Goal: Task Accomplishment & Management: Use online tool/utility

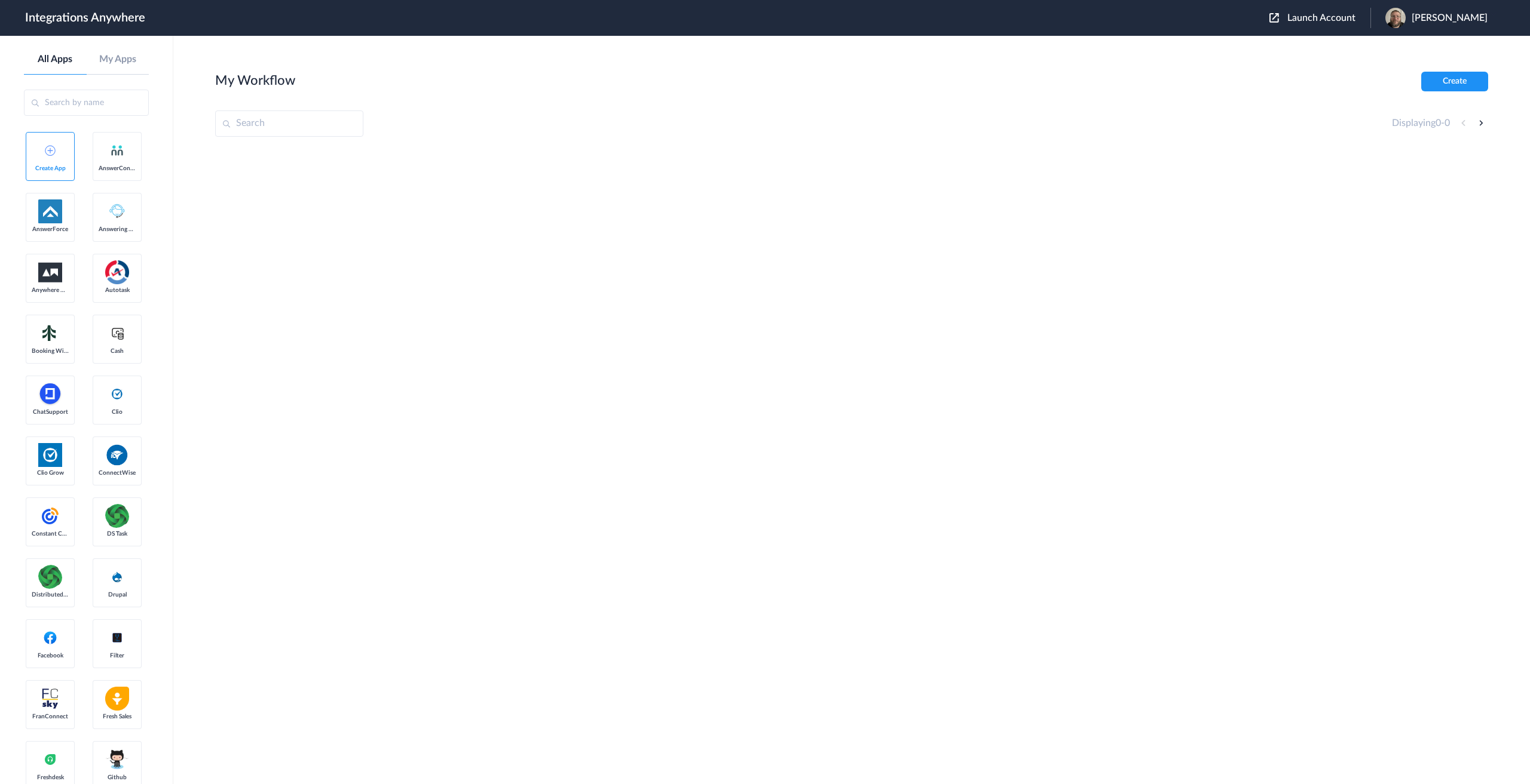
click at [1335, 18] on span "Launch Account" at bounding box center [1322, 18] width 68 height 9
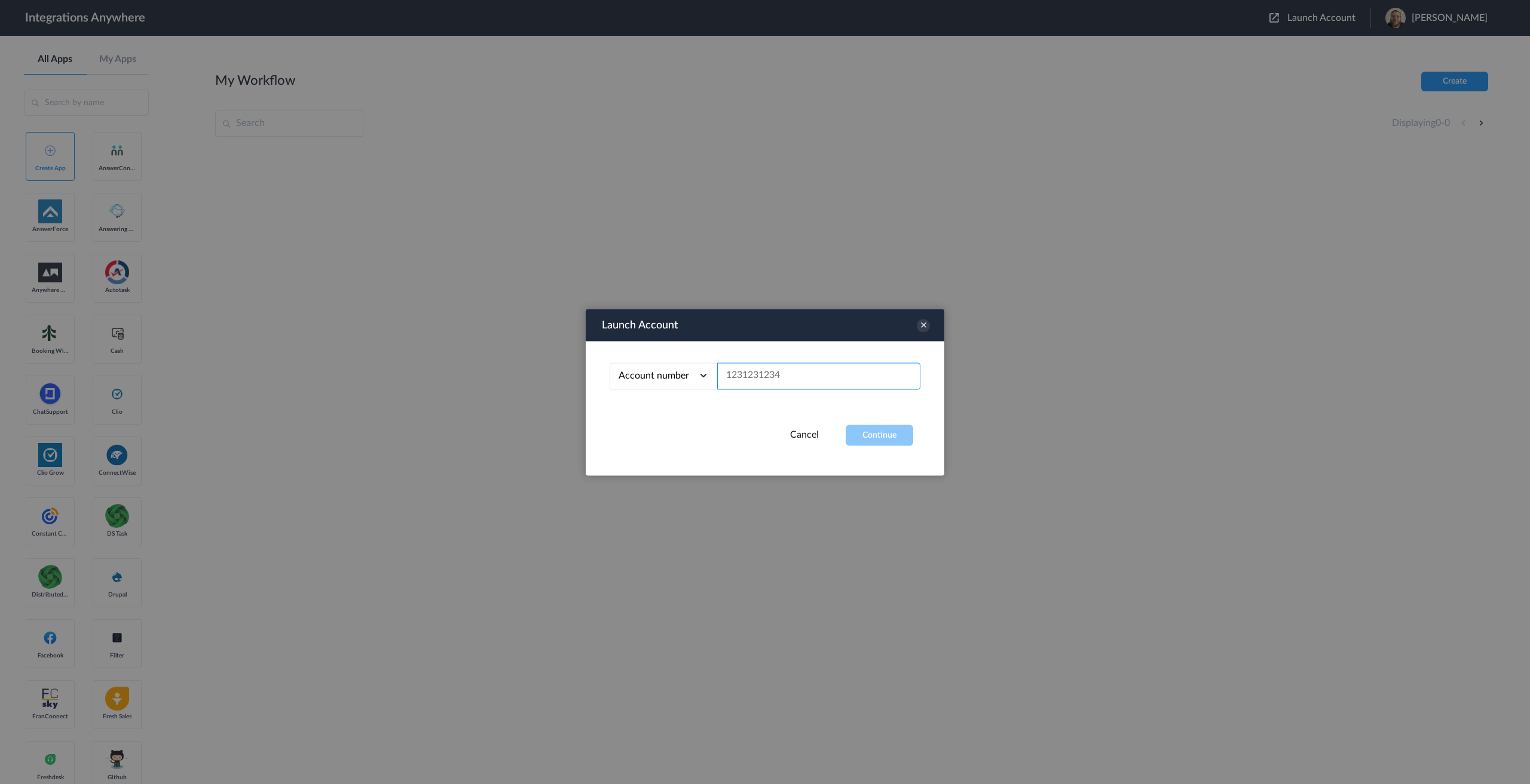
click at [790, 377] on input "text" at bounding box center [819, 375] width 204 height 27
paste input "8669820063"
type input "8669820063"
click at [891, 439] on button "Continue" at bounding box center [879, 435] width 68 height 21
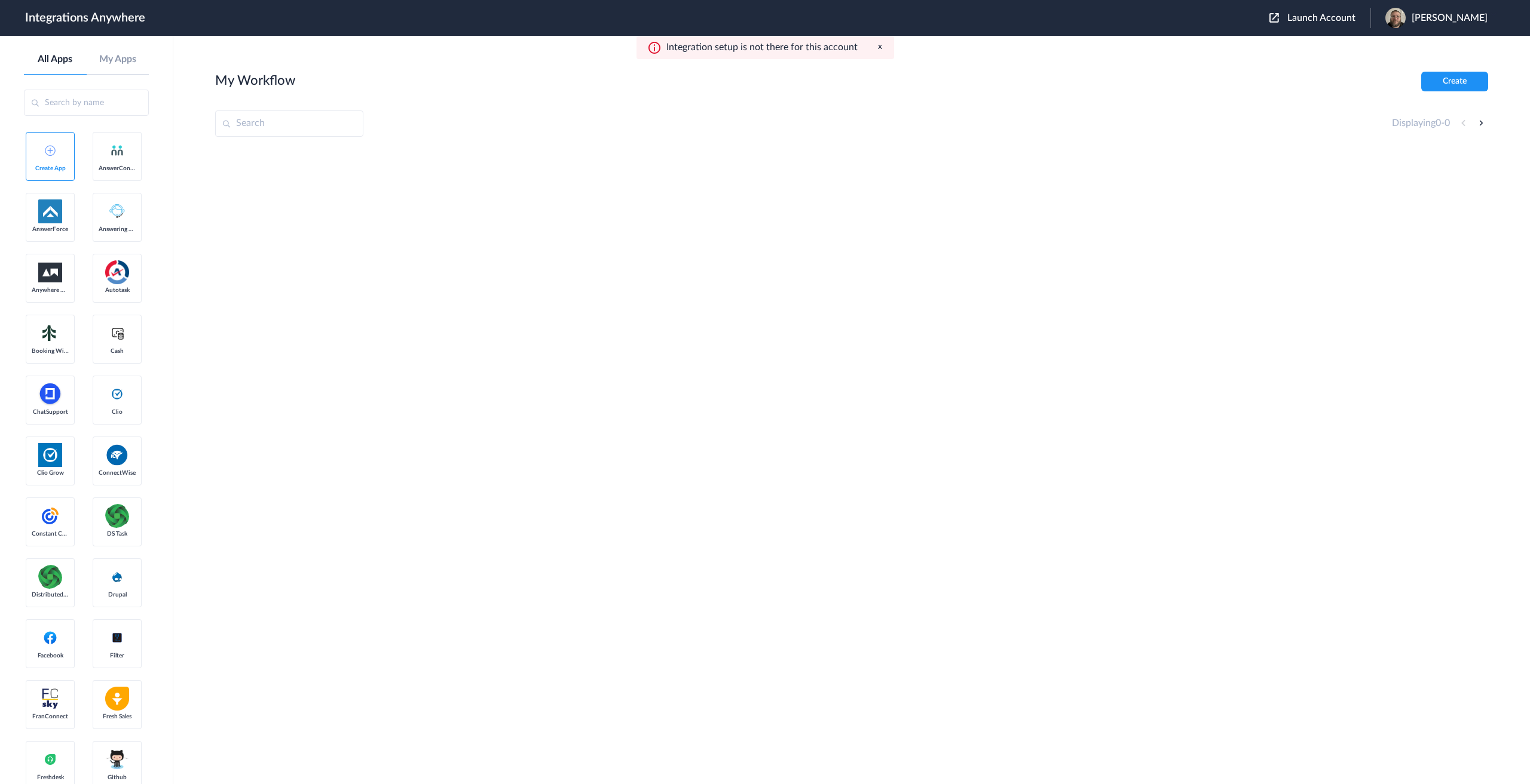
click at [105, 285] on img at bounding box center [117, 273] width 24 height 24
click at [1443, 79] on button "Create" at bounding box center [1454, 81] width 67 height 19
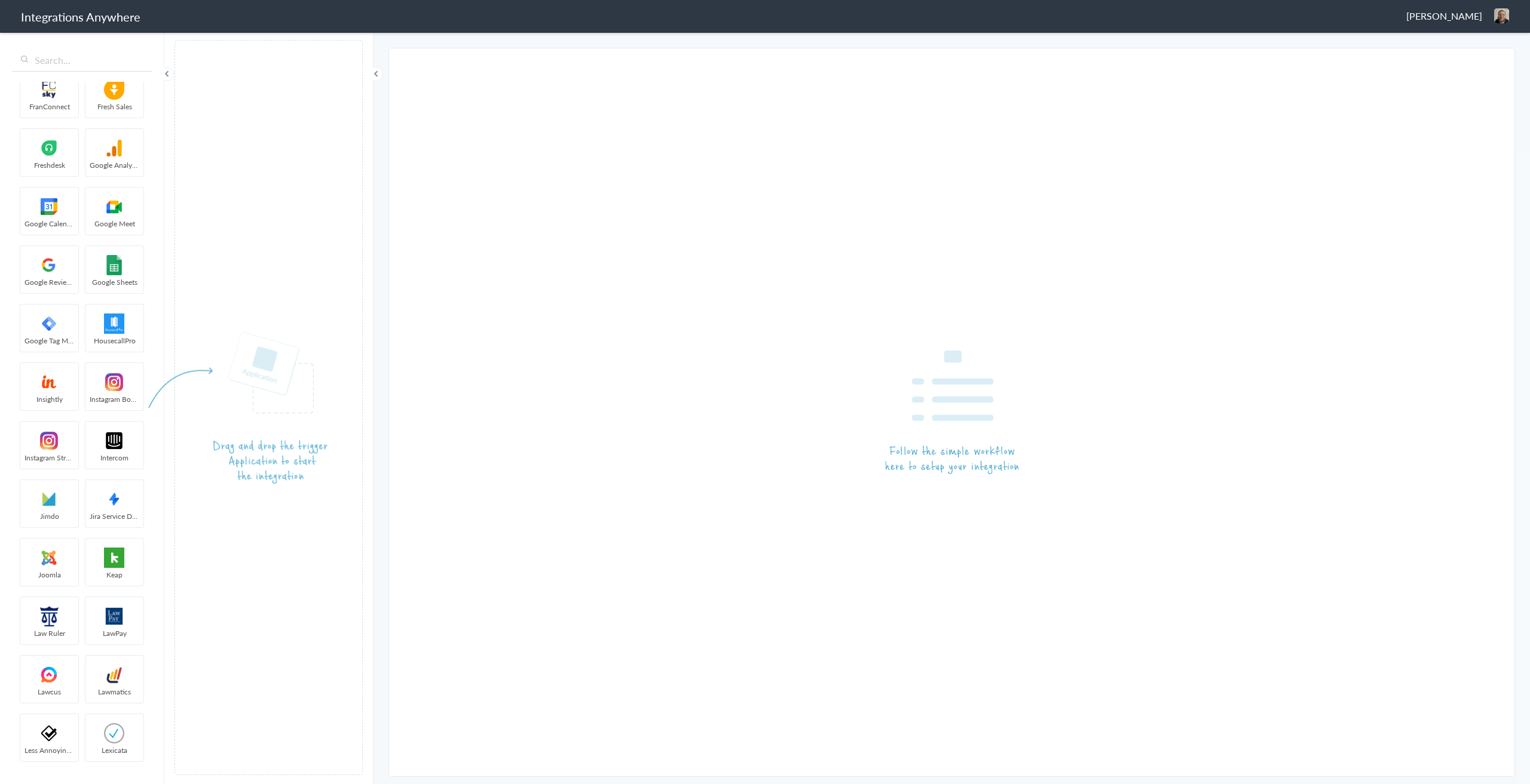
scroll to position [1075, 0]
click at [86, 58] on input "text" at bounding box center [82, 60] width 141 height 23
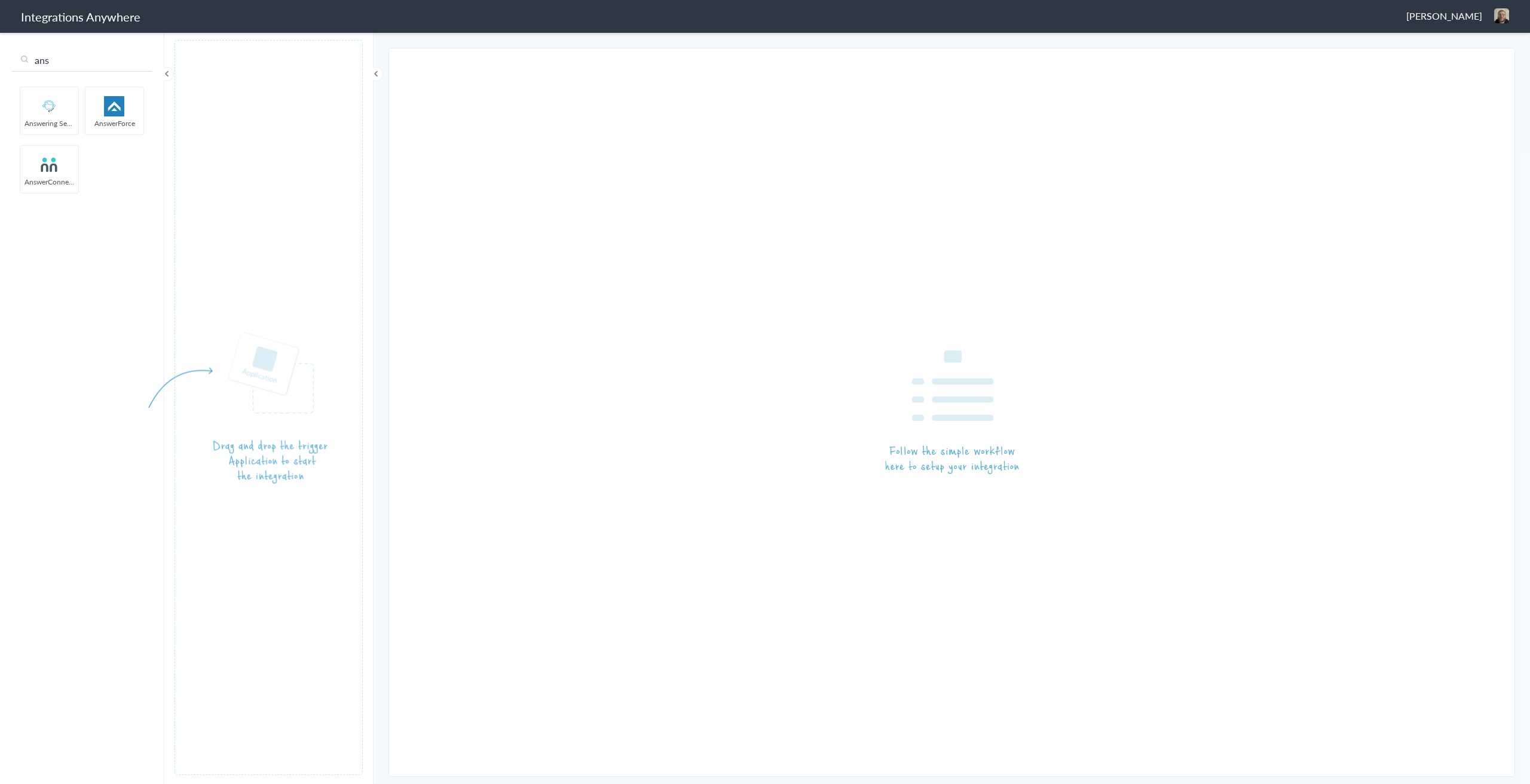
type input "ans"
click at [51, 171] on img at bounding box center [49, 165] width 51 height 20
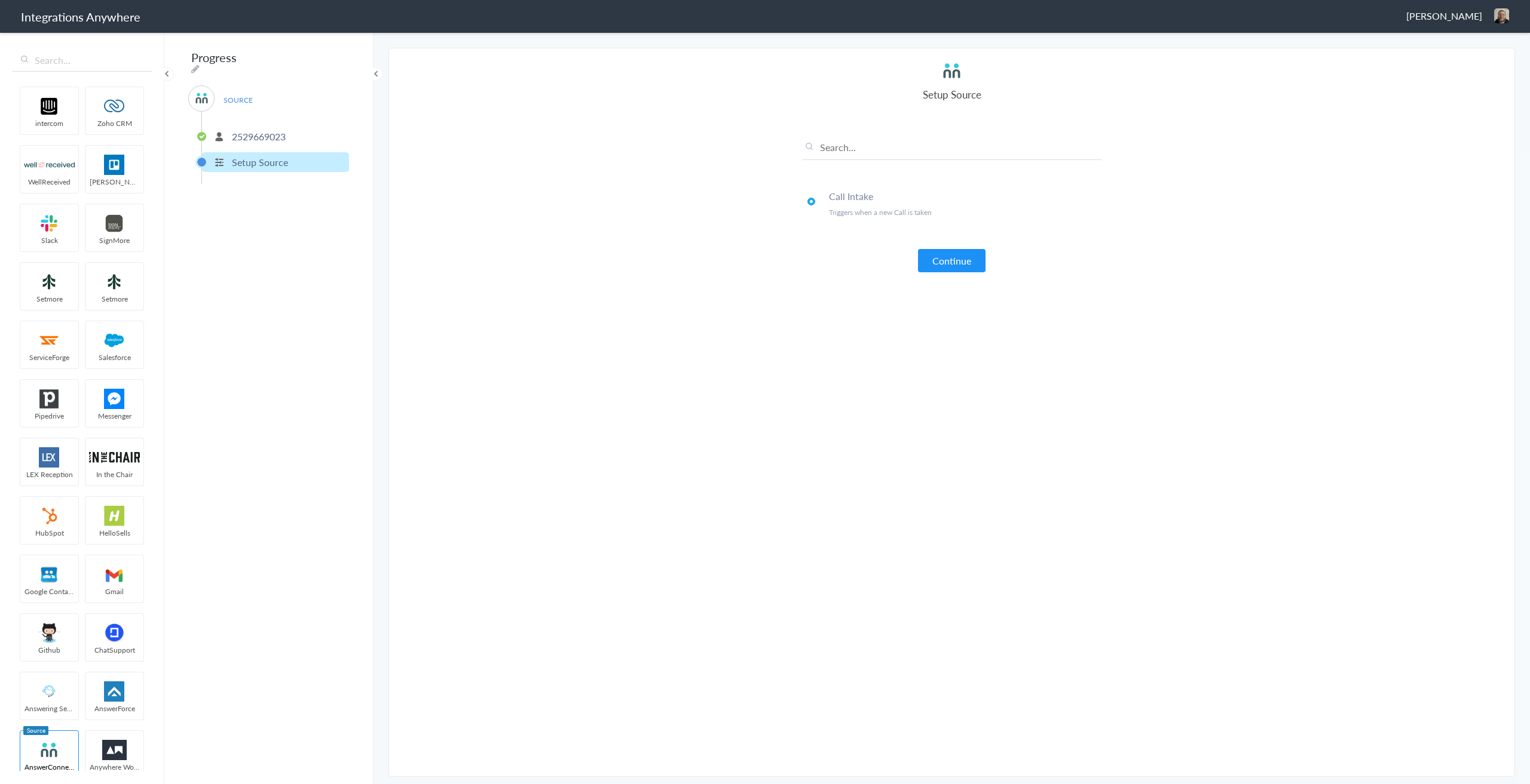
click at [253, 130] on p "2529669023" at bounding box center [259, 136] width 54 height 14
click at [249, 156] on p "Setup Source" at bounding box center [260, 162] width 56 height 14
click at [200, 64] on icon at bounding box center [195, 68] width 8 height 9
type input "Progress"
click at [166, 71] on span at bounding box center [167, 74] width 15 height 15
